Goal: Task Accomplishment & Management: Manage account settings

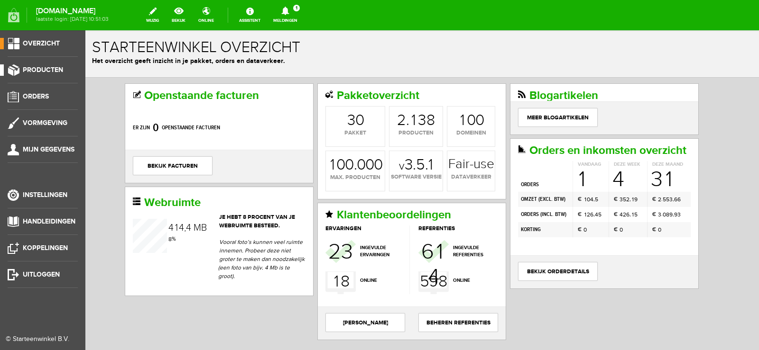
click at [54, 70] on span "Producten" at bounding box center [43, 70] width 40 height 8
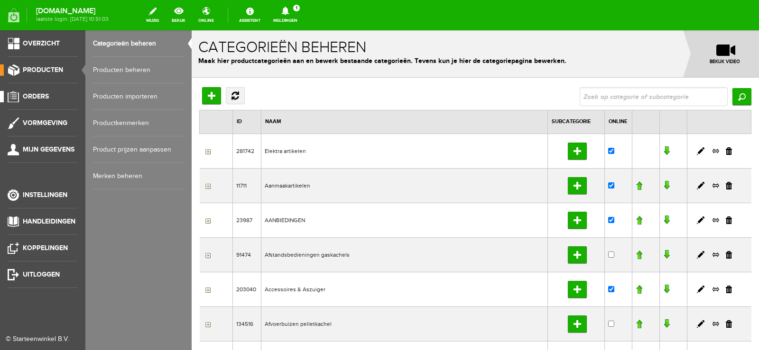
click at [45, 97] on span "Orders" at bounding box center [36, 96] width 26 height 8
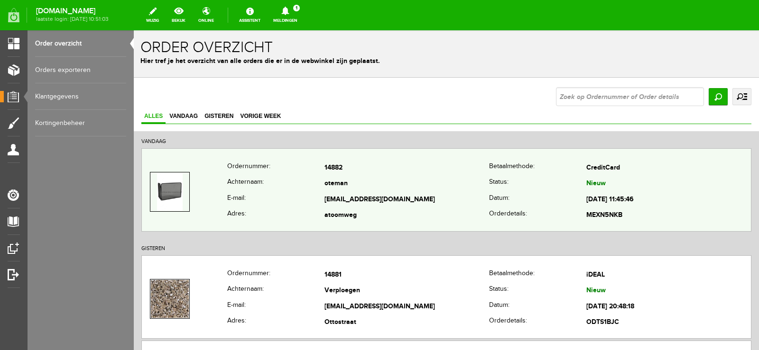
click at [409, 189] on td "oteman" at bounding box center [406, 184] width 165 height 16
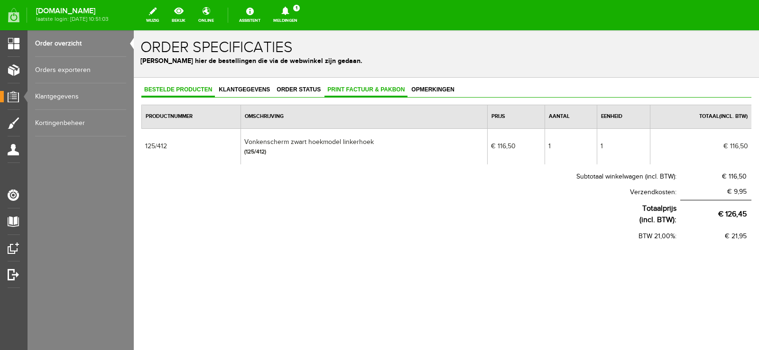
click at [369, 91] on span "Print factuur & pakbon" at bounding box center [365, 89] width 83 height 7
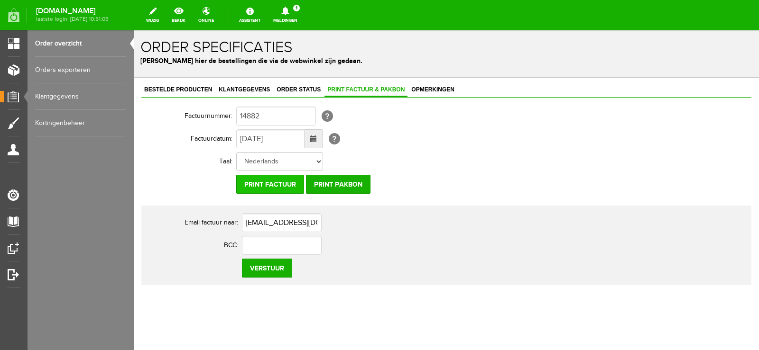
click at [291, 188] on input "Print factuur" at bounding box center [270, 184] width 68 height 19
click at [330, 184] on input "Print pakbon" at bounding box center [338, 184] width 64 height 19
click at [289, 12] on icon at bounding box center [285, 11] width 8 height 9
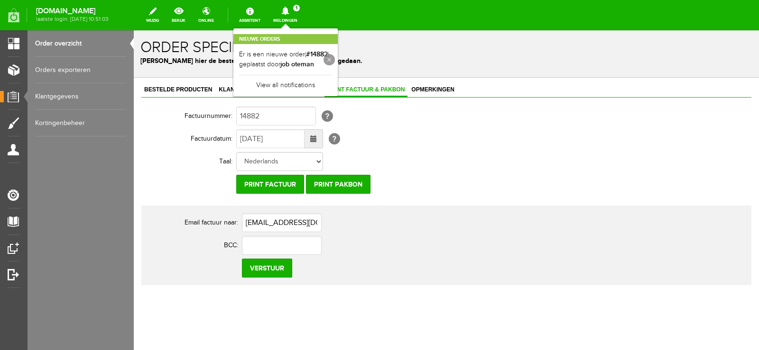
click at [335, 60] on link at bounding box center [328, 59] width 11 height 11
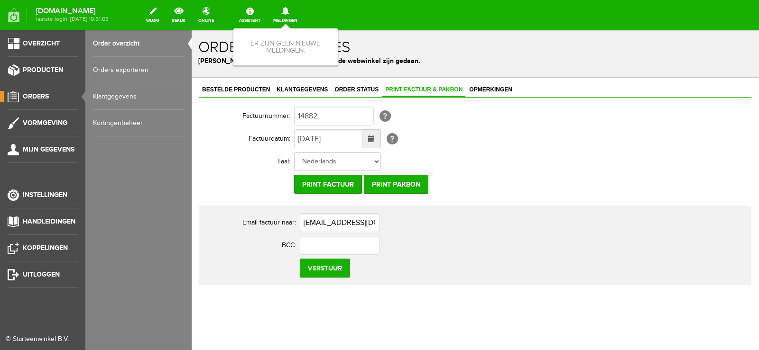
click at [42, 97] on span "Orders" at bounding box center [36, 96] width 26 height 8
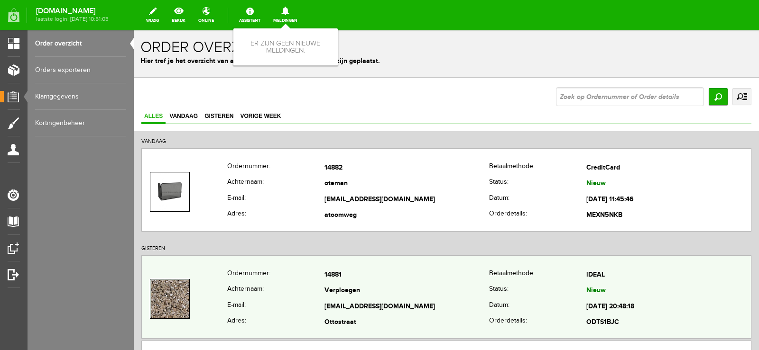
click at [414, 292] on td "Verploegen" at bounding box center [406, 292] width 165 height 16
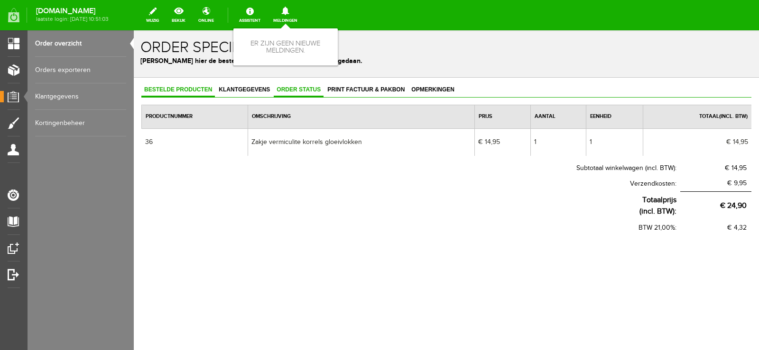
click at [305, 90] on span "Order status" at bounding box center [299, 89] width 50 height 7
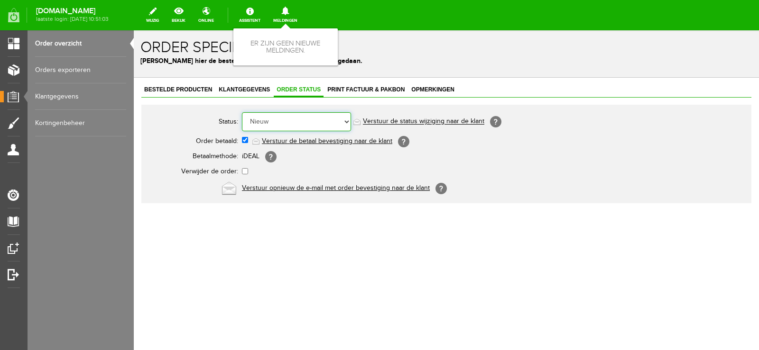
click at [348, 121] on select "Order niet afgerond Nieuw Order in behandeling Wacht op leverancier Wacht op be…" at bounding box center [296, 121] width 109 height 19
click at [242, 112] on select "Order niet afgerond Nieuw Order in behandeling Wacht op leverancier Wacht op be…" at bounding box center [296, 121] width 109 height 19
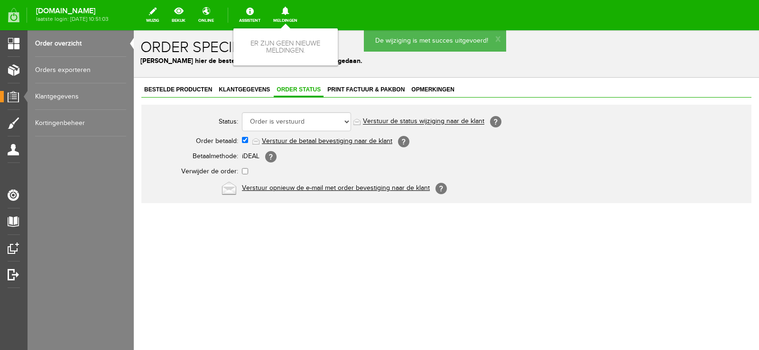
click at [444, 121] on link "Verstuur de status wijziging naar de klant" at bounding box center [423, 122] width 121 height 8
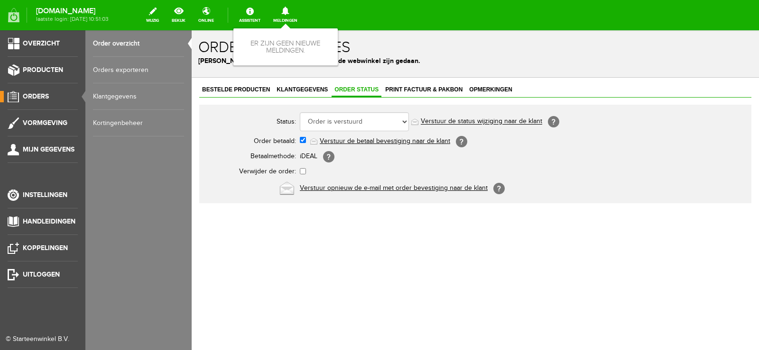
click at [40, 97] on span "Orders" at bounding box center [36, 96] width 26 height 8
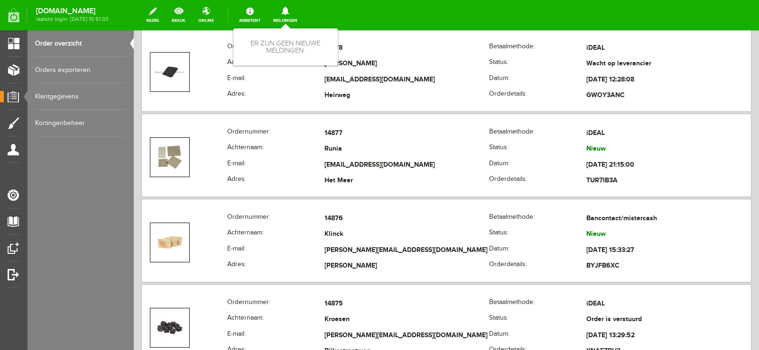
scroll to position [522, 0]
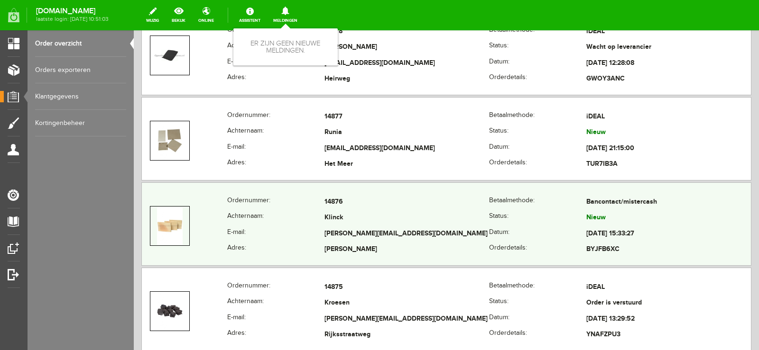
click at [415, 225] on td "Klinck" at bounding box center [406, 219] width 165 height 16
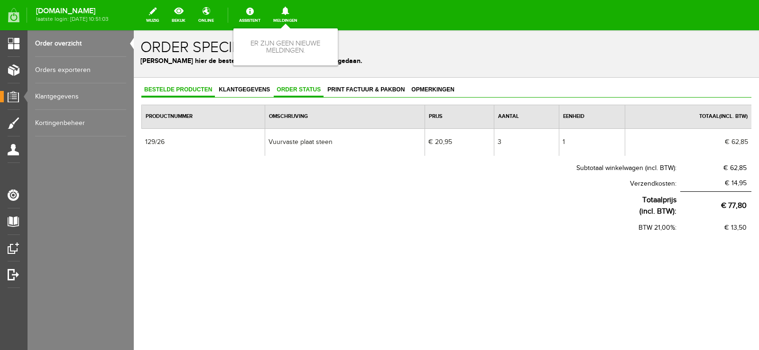
click at [301, 87] on span "Order status" at bounding box center [299, 89] width 50 height 7
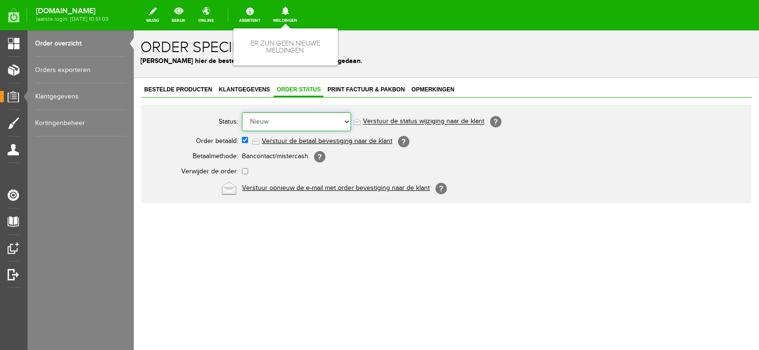
click at [346, 120] on select "Order niet afgerond Nieuw Order in behandeling Wacht op leverancier Wacht op be…" at bounding box center [296, 121] width 109 height 19
click at [242, 112] on select "Order niet afgerond Nieuw Order in behandeling Wacht op leverancier Wacht op be…" at bounding box center [296, 121] width 109 height 19
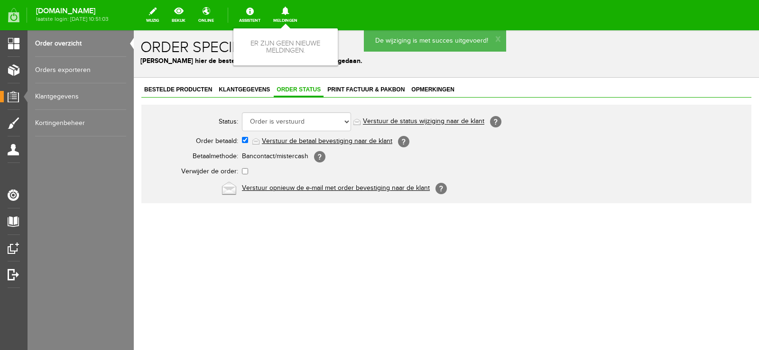
click at [439, 122] on link "Verstuur de status wijziging naar de klant" at bounding box center [423, 122] width 121 height 8
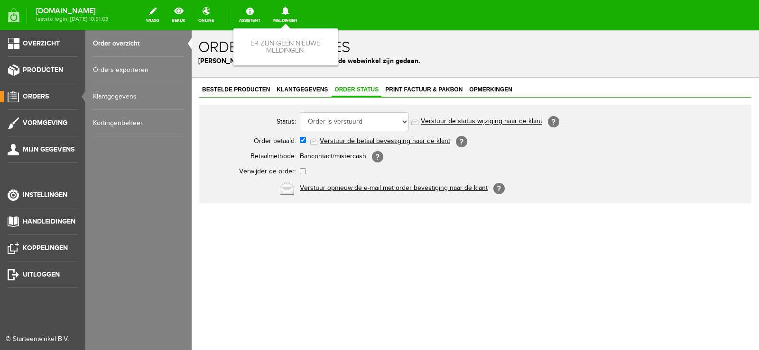
click at [37, 93] on span "Orders" at bounding box center [36, 96] width 26 height 8
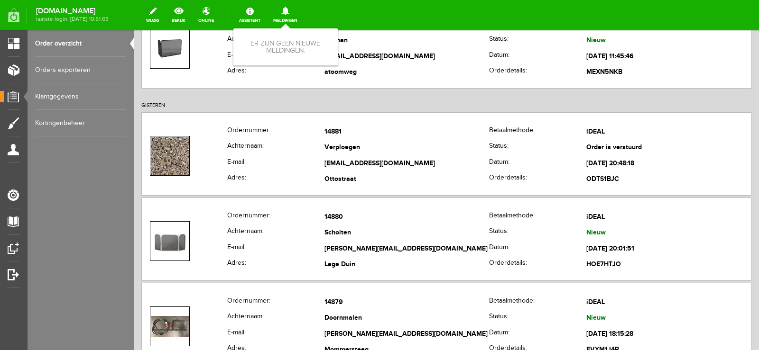
scroll to position [237, 0]
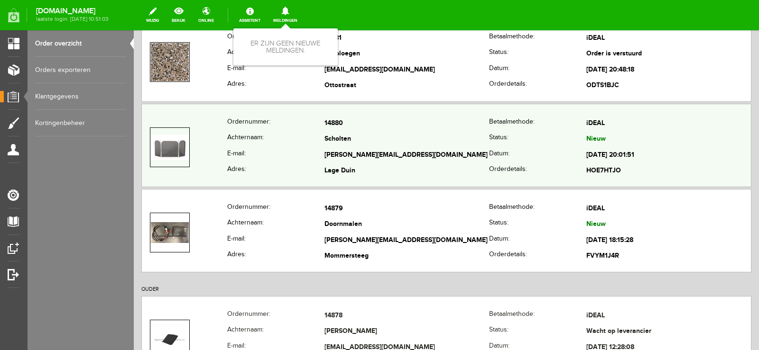
click at [445, 155] on td "barbara_scholten@yahoo.com" at bounding box center [406, 155] width 165 height 16
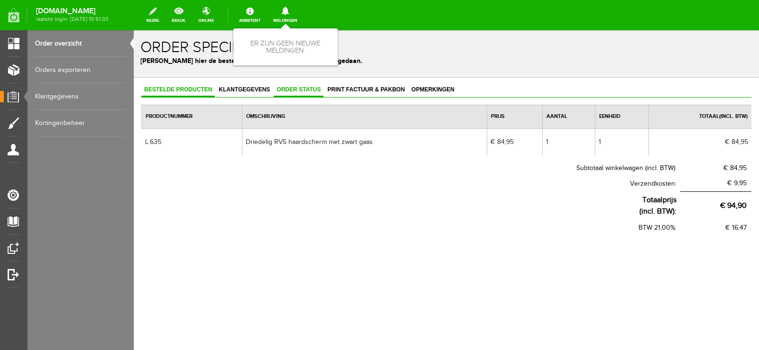
click at [299, 87] on span "Order status" at bounding box center [299, 89] width 50 height 7
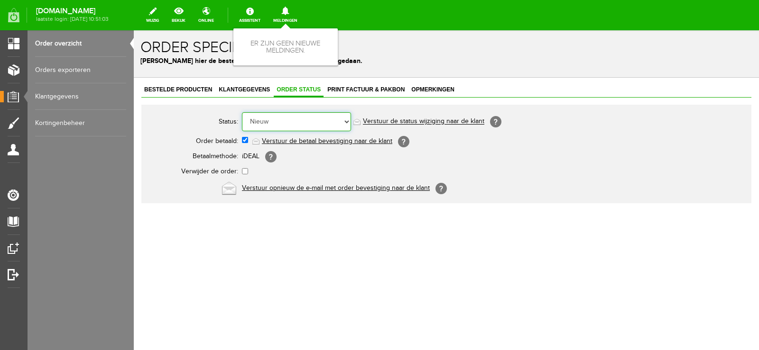
click at [346, 121] on select "Order niet afgerond Nieuw Order in behandeling Wacht op leverancier Wacht op be…" at bounding box center [296, 121] width 109 height 19
click at [242, 112] on select "Order niet afgerond Nieuw Order in behandeling Wacht op leverancier Wacht op be…" at bounding box center [296, 121] width 109 height 19
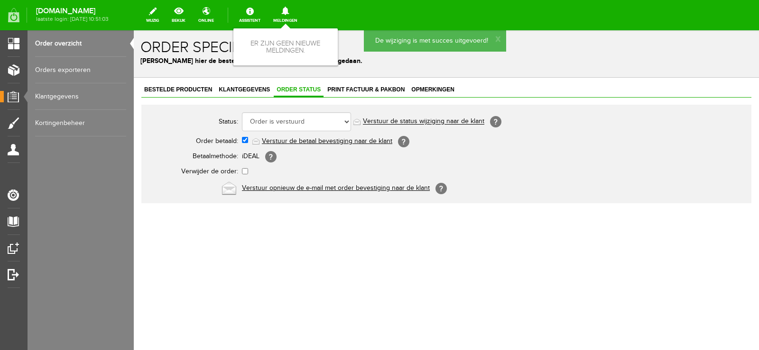
click at [451, 120] on link "Verstuur de status wijziging naar de klant" at bounding box center [423, 122] width 121 height 8
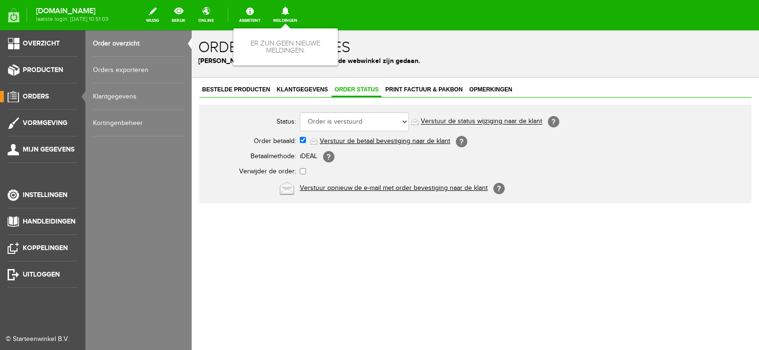
click at [37, 95] on span "Orders" at bounding box center [36, 96] width 26 height 8
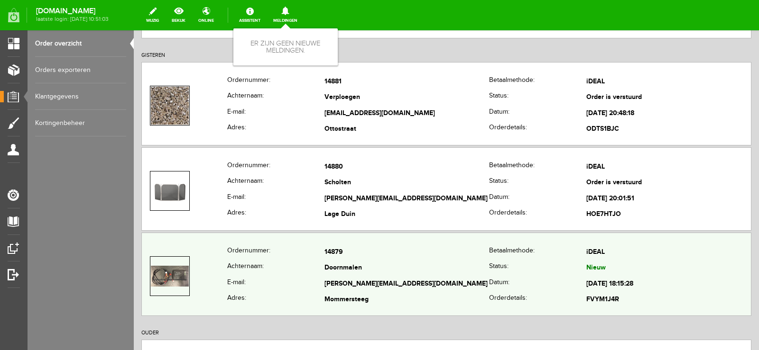
scroll to position [237, 0]
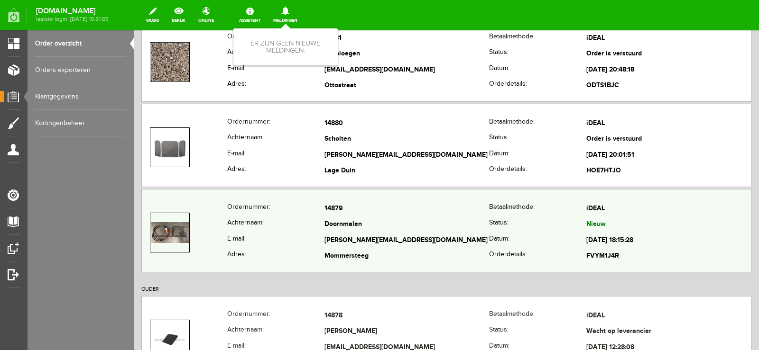
click at [460, 223] on td "Doornmalen" at bounding box center [406, 225] width 165 height 16
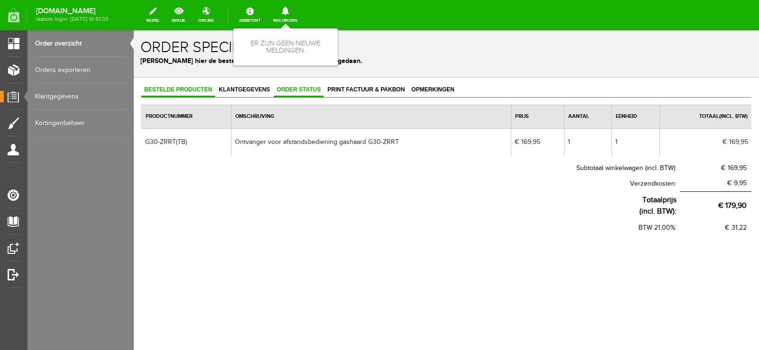
click at [307, 89] on span "Order status" at bounding box center [299, 89] width 50 height 7
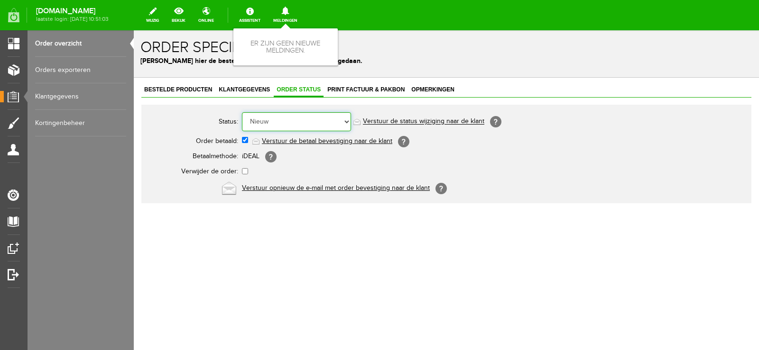
click at [346, 121] on select "Order niet afgerond Nieuw Order in behandeling Wacht op leverancier Wacht op be…" at bounding box center [296, 121] width 109 height 19
click at [242, 112] on select "Order niet afgerond Nieuw Order in behandeling Wacht op leverancier Wacht op be…" at bounding box center [296, 121] width 109 height 19
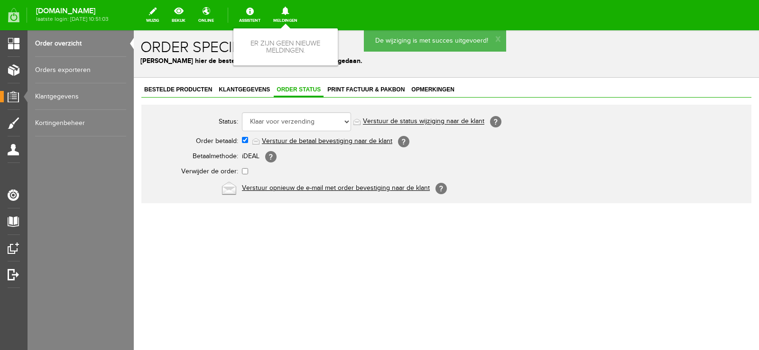
click at [445, 121] on link "Verstuur de status wijziging naar de klant" at bounding box center [423, 122] width 121 height 8
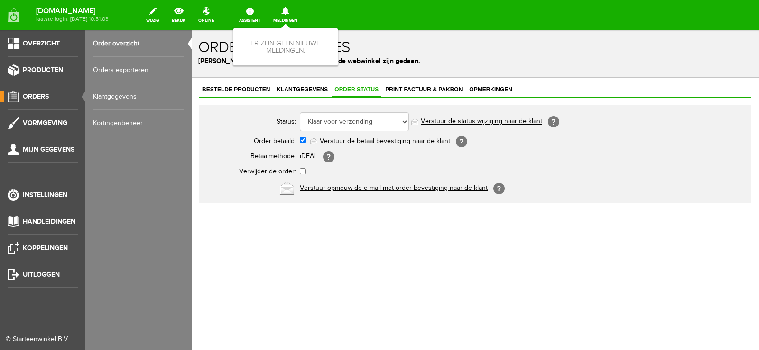
click at [35, 95] on span "Orders" at bounding box center [36, 96] width 26 height 8
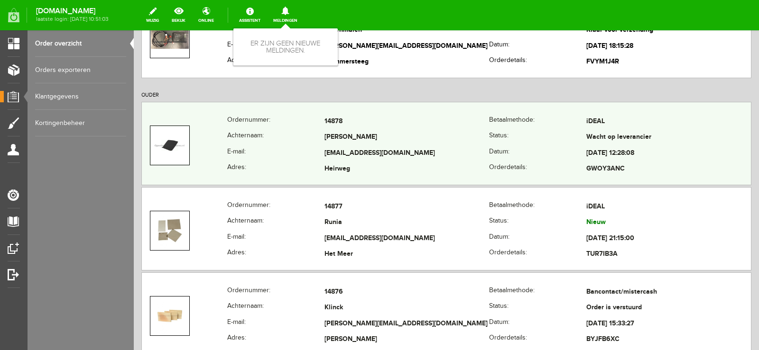
scroll to position [522, 0]
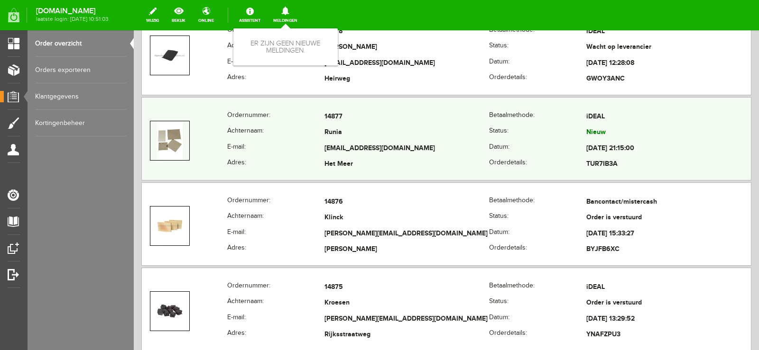
click at [460, 142] on td "martinrunia@gmail.com" at bounding box center [406, 149] width 165 height 16
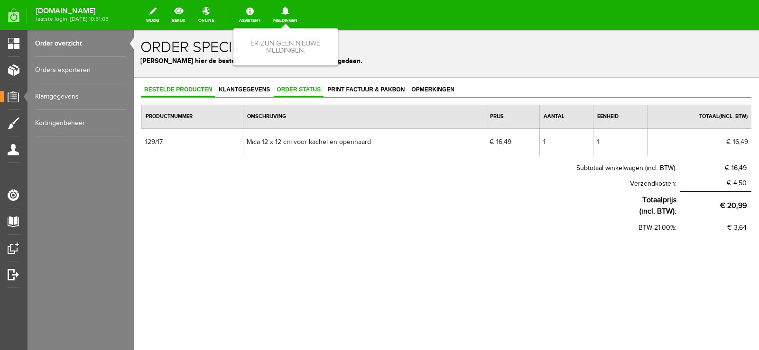
click at [312, 91] on span "Order status" at bounding box center [299, 89] width 50 height 7
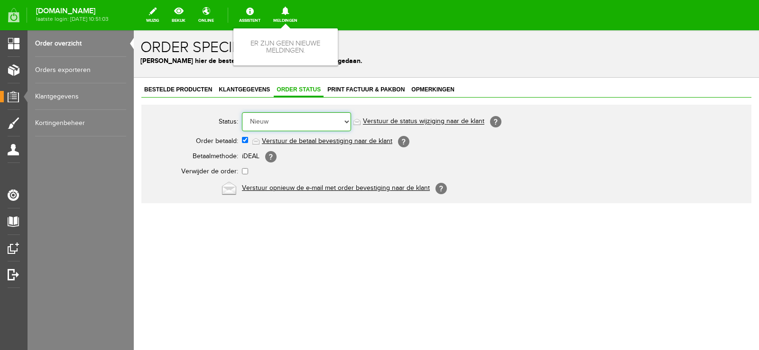
click at [346, 121] on select "Order niet afgerond Nieuw Order in behandeling Wacht op leverancier Wacht op be…" at bounding box center [296, 121] width 109 height 19
select select "14"
click at [242, 112] on select "Order niet afgerond Nieuw Order in behandeling Wacht op leverancier Wacht op be…" at bounding box center [296, 121] width 109 height 19
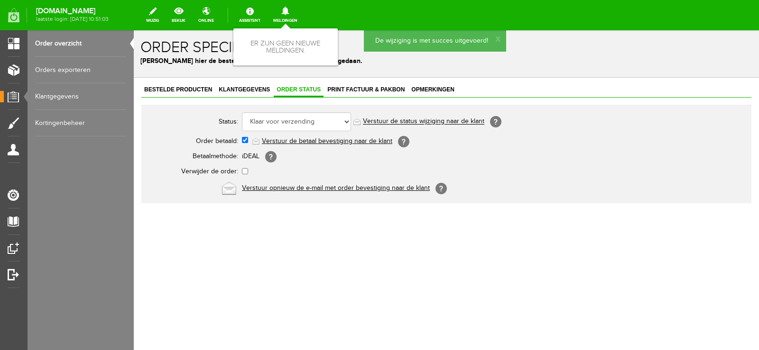
click at [436, 121] on link "Verstuur de status wijziging naar de klant" at bounding box center [423, 122] width 121 height 8
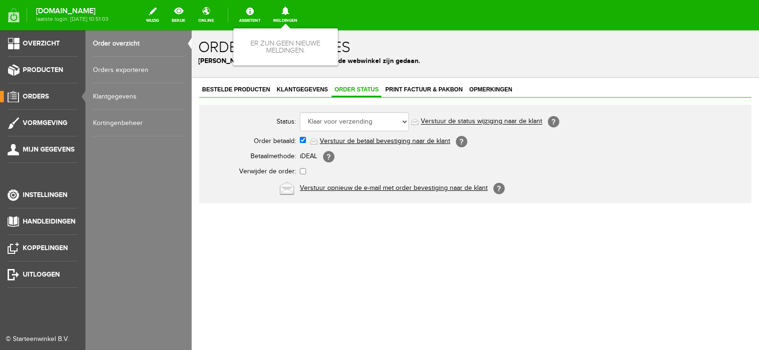
click at [42, 94] on span "Orders" at bounding box center [36, 96] width 26 height 8
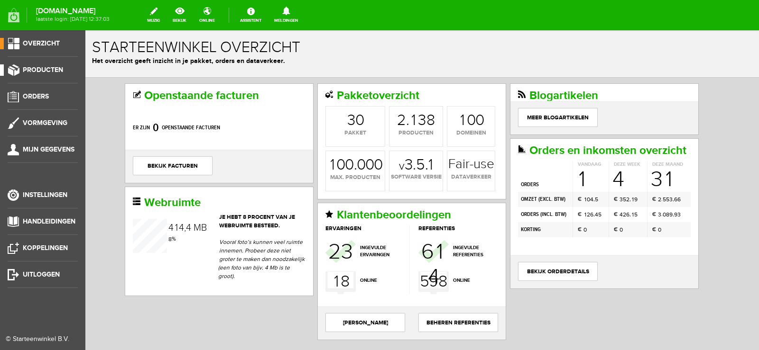
click at [47, 69] on span "Producten" at bounding box center [43, 70] width 40 height 8
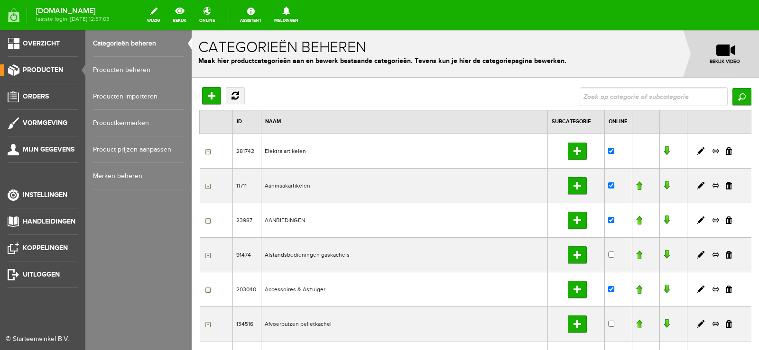
click at [122, 66] on link "Producten beheren" at bounding box center [138, 70] width 91 height 27
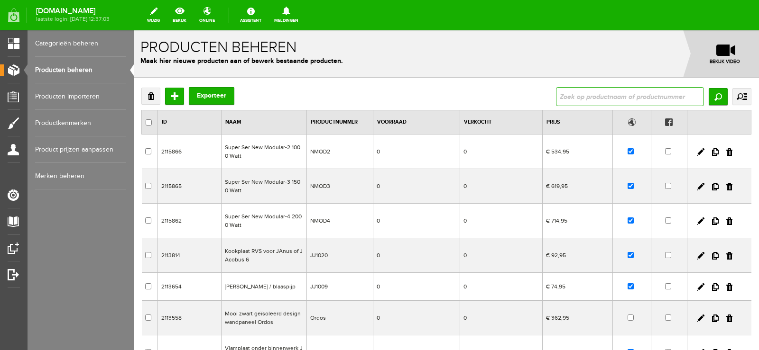
click at [578, 91] on input "text" at bounding box center [630, 96] width 148 height 19
type input "125/412"
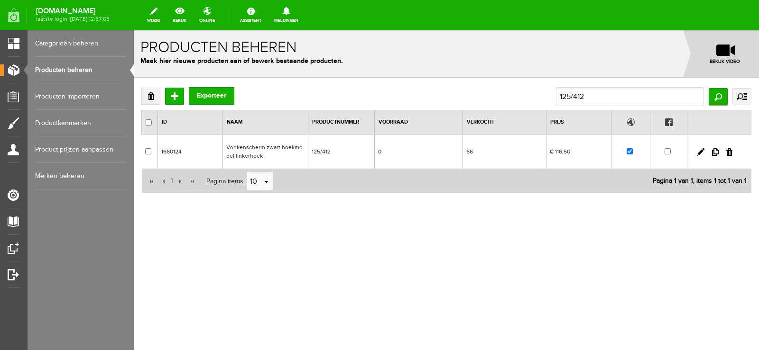
click at [426, 159] on td "0" at bounding box center [418, 152] width 88 height 35
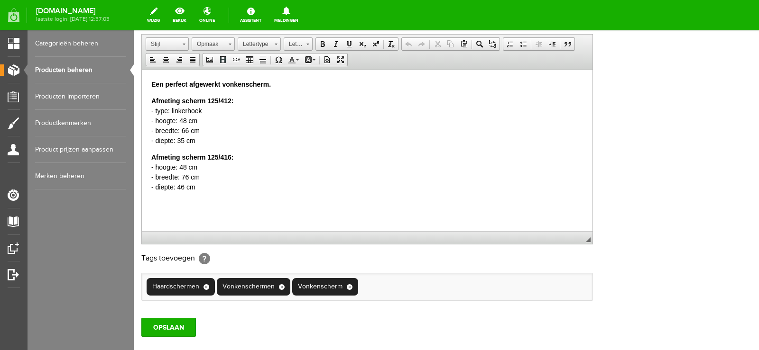
scroll to position [190, 0]
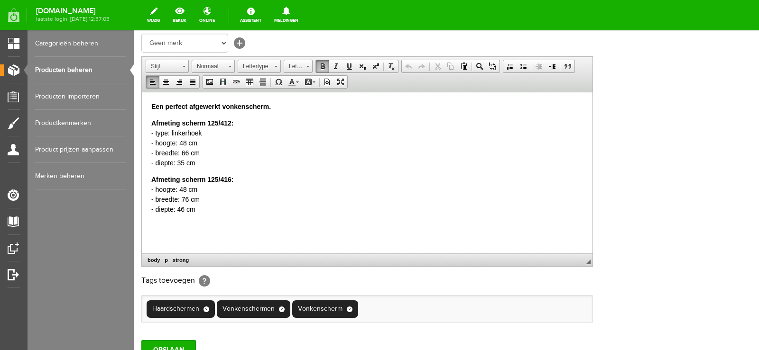
click at [157, 169] on body "Een perfect afgewerkt vonkenscherm. Afmeting scherm 125/412: - type: linkerhoek…" at bounding box center [367, 157] width 432 height 113
click at [199, 163] on p "Afmeting scherm 125/412: - type: linkerhoek - hoogte: 48 cm - breedte: 66 cm - …" at bounding box center [367, 143] width 432 height 50
click at [322, 66] on span at bounding box center [323, 67] width 8 height 8
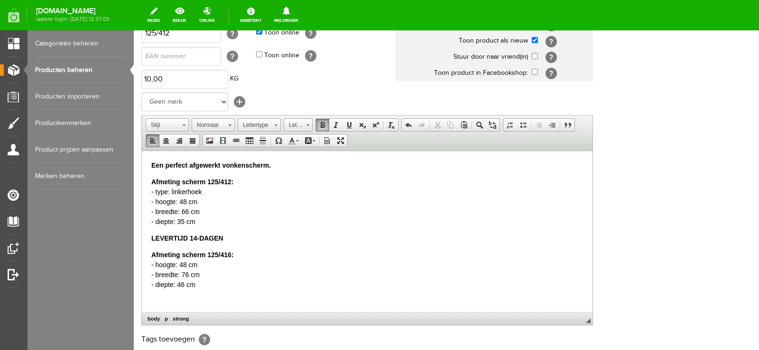
scroll to position [237, 0]
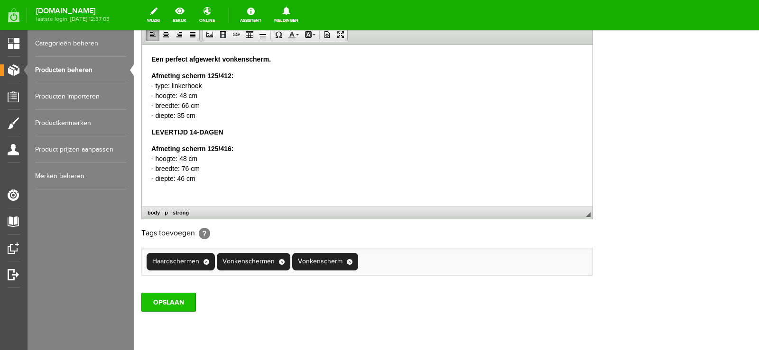
click at [162, 300] on input "OPSLAAN" at bounding box center [168, 302] width 55 height 19
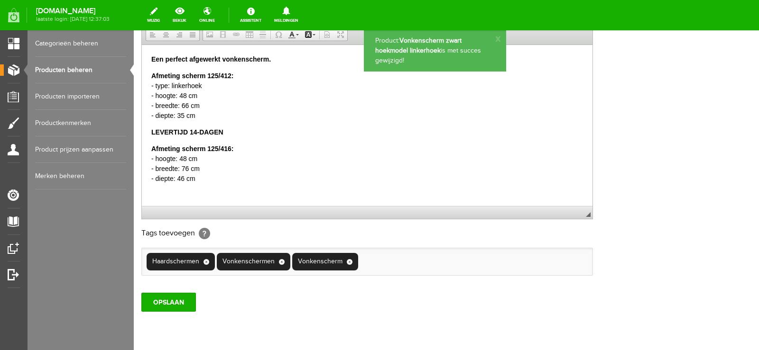
scroll to position [0, 0]
click at [168, 303] on input "OPSLAAN" at bounding box center [168, 302] width 55 height 19
